Goal: Check status

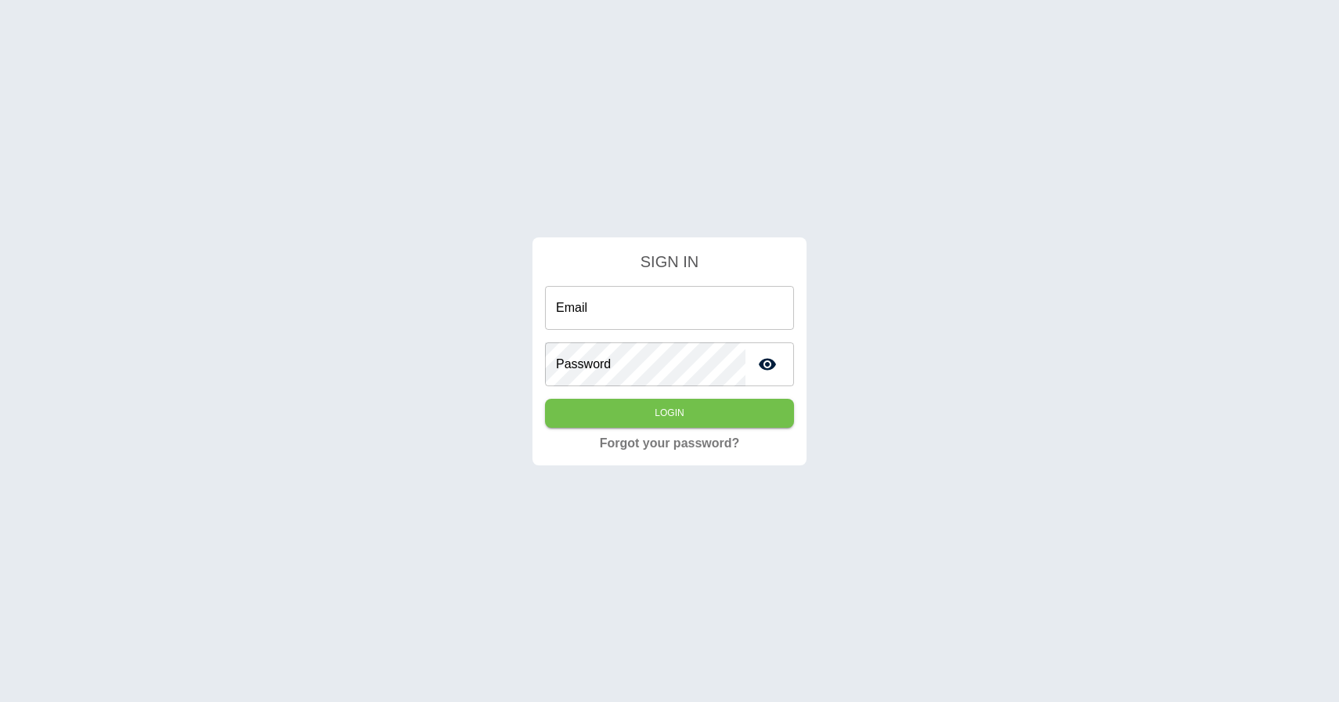
click at [664, 305] on input "Email" at bounding box center [669, 308] width 249 height 44
type input "**********"
click at [618, 420] on button "Login" at bounding box center [669, 413] width 249 height 29
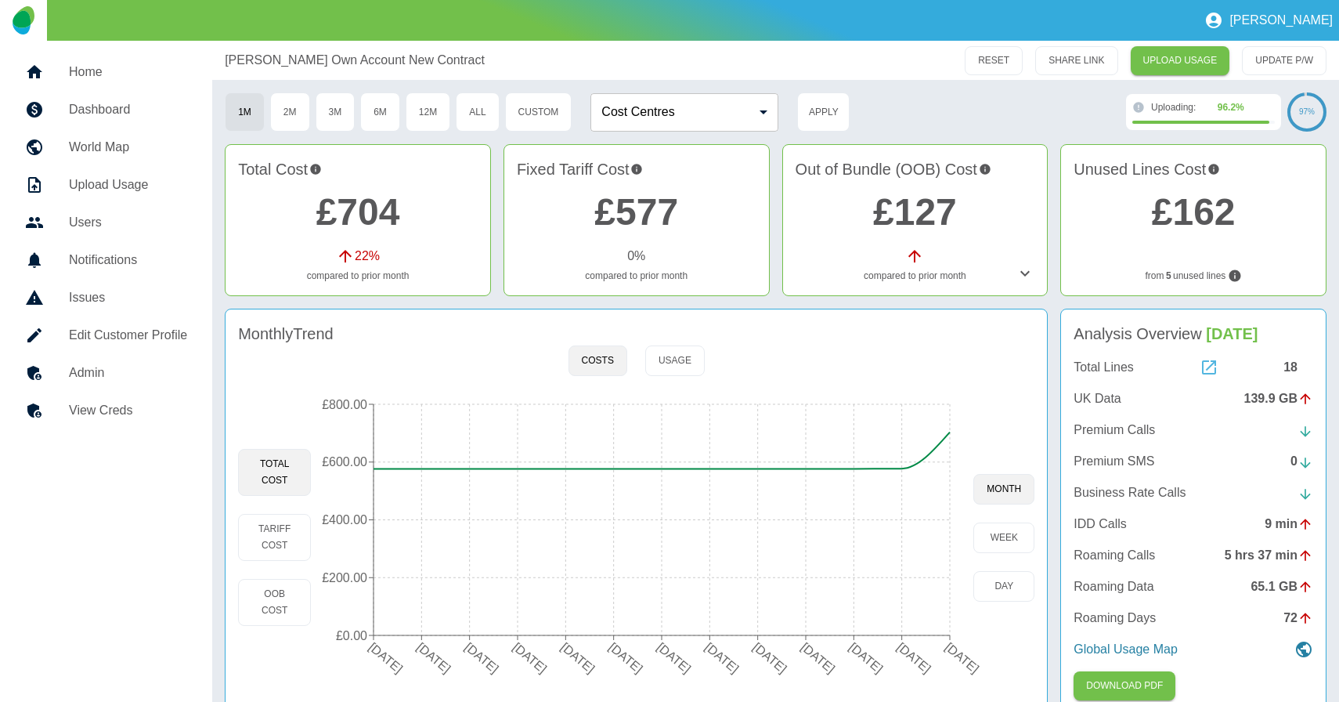
click at [1207, 369] on icon at bounding box center [1209, 367] width 14 height 14
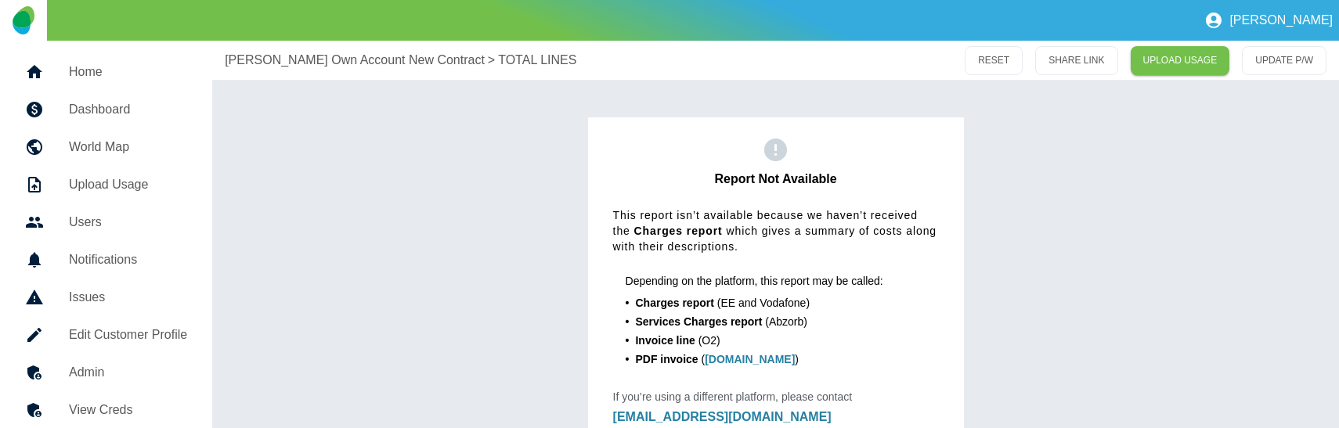
drag, startPoint x: 590, startPoint y: 260, endPoint x: 1033, endPoint y: 0, distance: 513.1
click at [0, 0] on div "Jane Home Dashboard World Map Upload Usage Users Notifications Issues Edit Cust…" at bounding box center [669, 214] width 1339 height 428
click at [929, 139] on div "Report Not Available This report isn’t available because we haven’t received th…" at bounding box center [776, 281] width 376 height 328
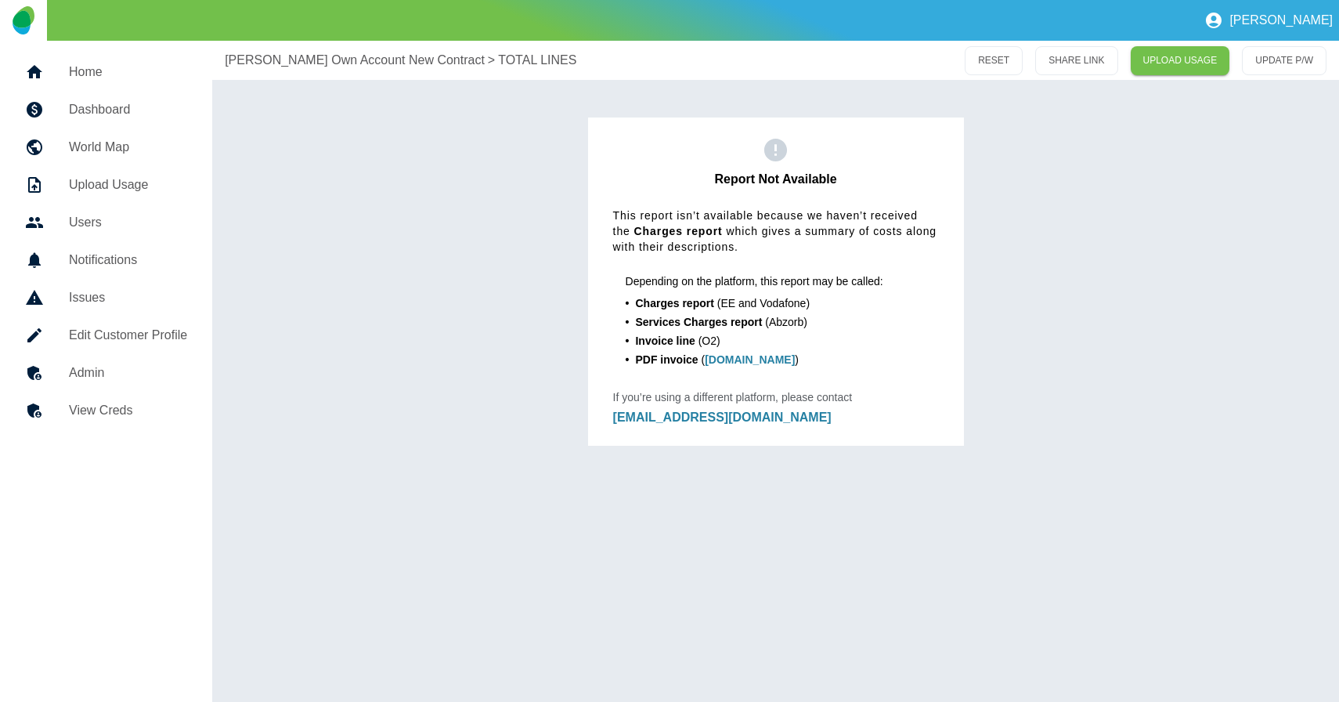
click at [692, 164] on div "Report Not Available This report isn’t available because we haven’t received th…" at bounding box center [776, 281] width 376 height 328
